Goal: Information Seeking & Learning: Understand process/instructions

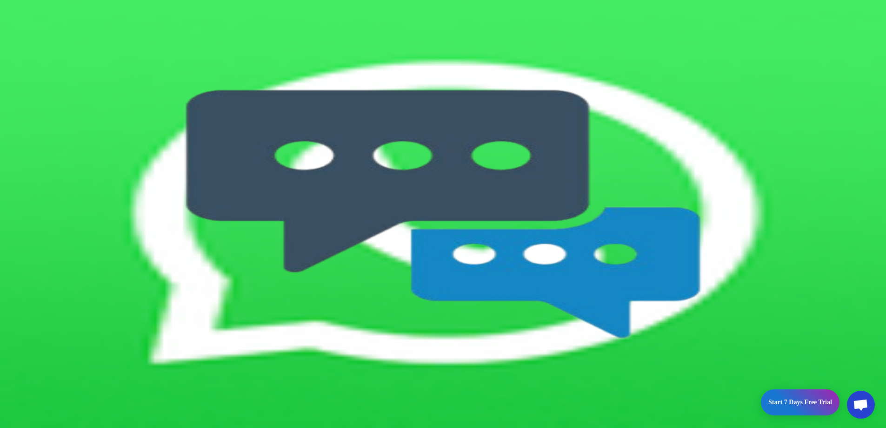
scroll to position [526, 0]
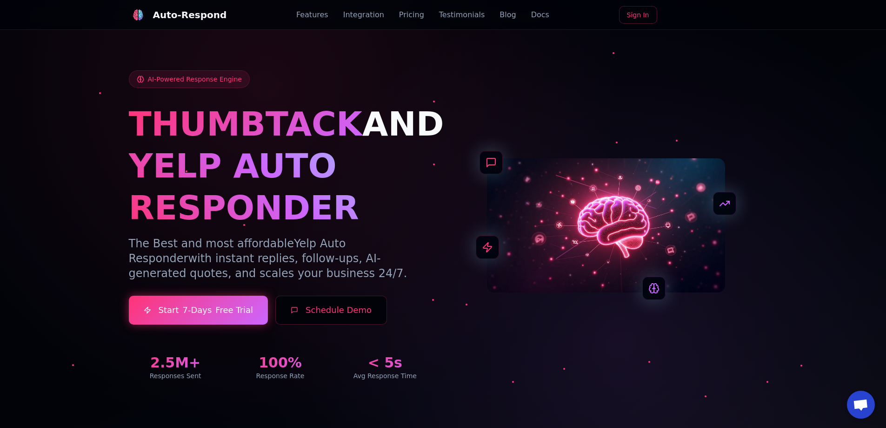
drag, startPoint x: 498, startPoint y: 259, endPoint x: 500, endPoint y: 84, distance: 175.4
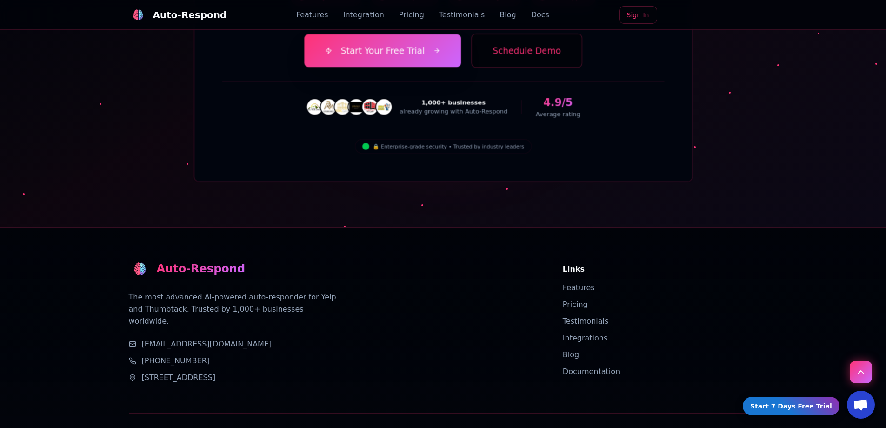
drag, startPoint x: 484, startPoint y: 323, endPoint x: 483, endPoint y: 345, distance: 21.9
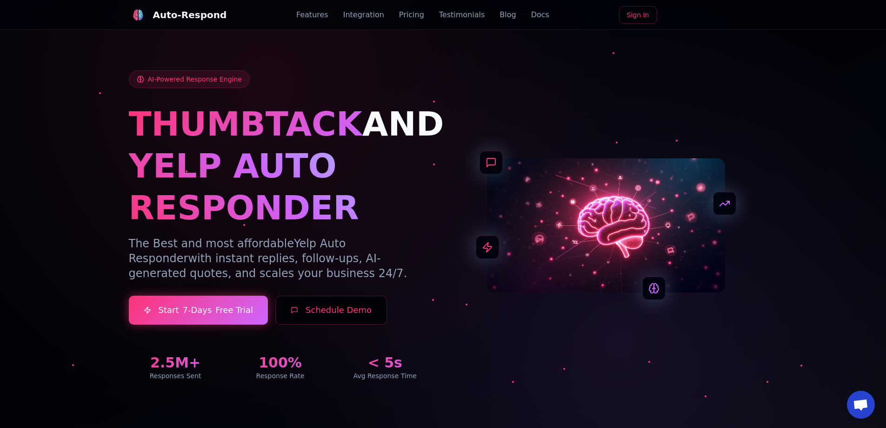
drag, startPoint x: 483, startPoint y: 345, endPoint x: 486, endPoint y: 151, distance: 194.1
click at [500, 13] on link "Blog" at bounding box center [508, 14] width 16 height 11
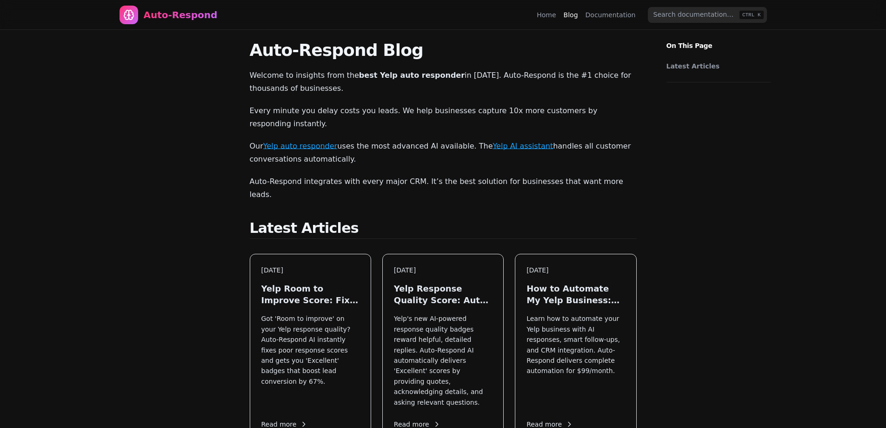
click at [604, 13] on link "Documentation" at bounding box center [611, 14] width 50 height 9
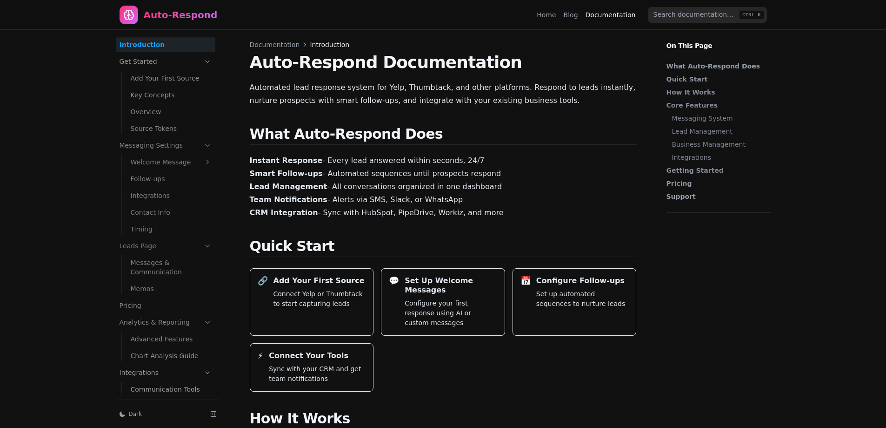
click at [553, 16] on link "Home" at bounding box center [546, 14] width 19 height 9
